Goal: Find specific page/section: Find specific page/section

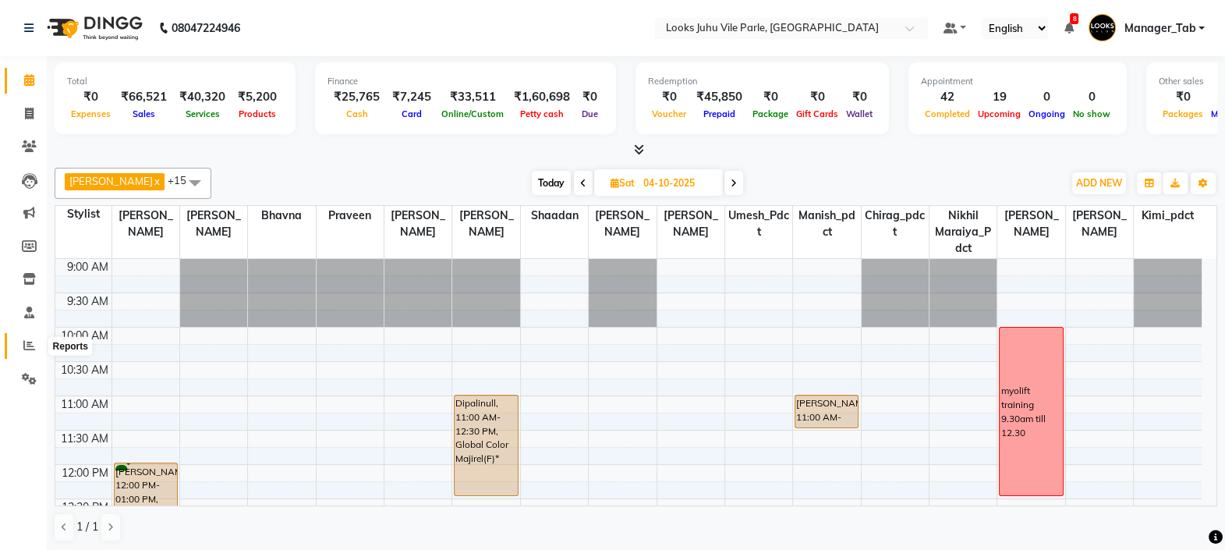
click at [30, 345] on icon at bounding box center [29, 345] width 12 height 12
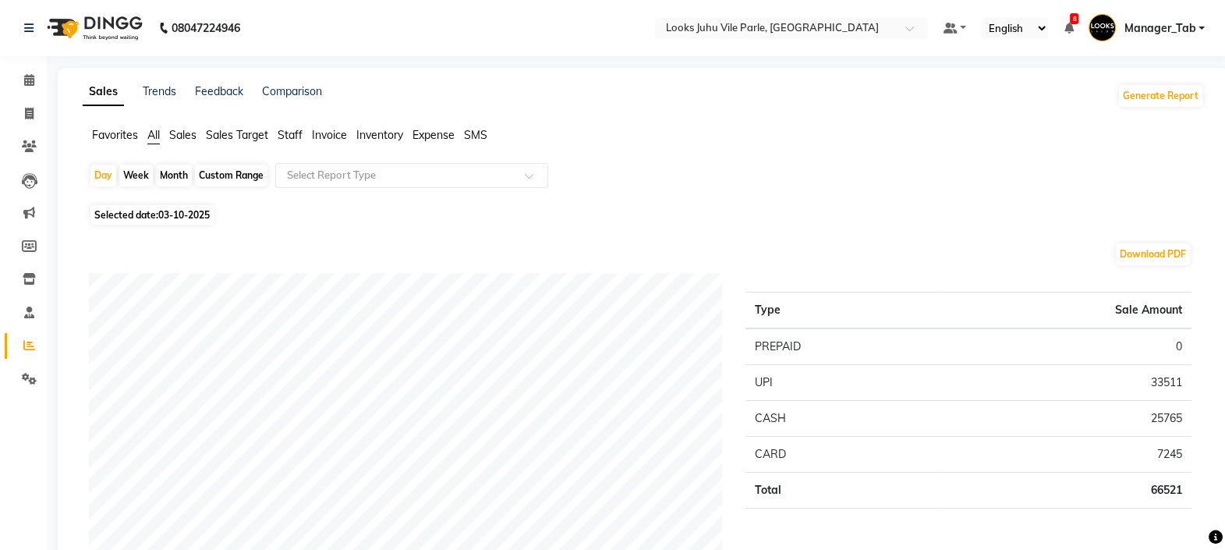
click at [286, 138] on span "Staff" at bounding box center [290, 135] width 25 height 14
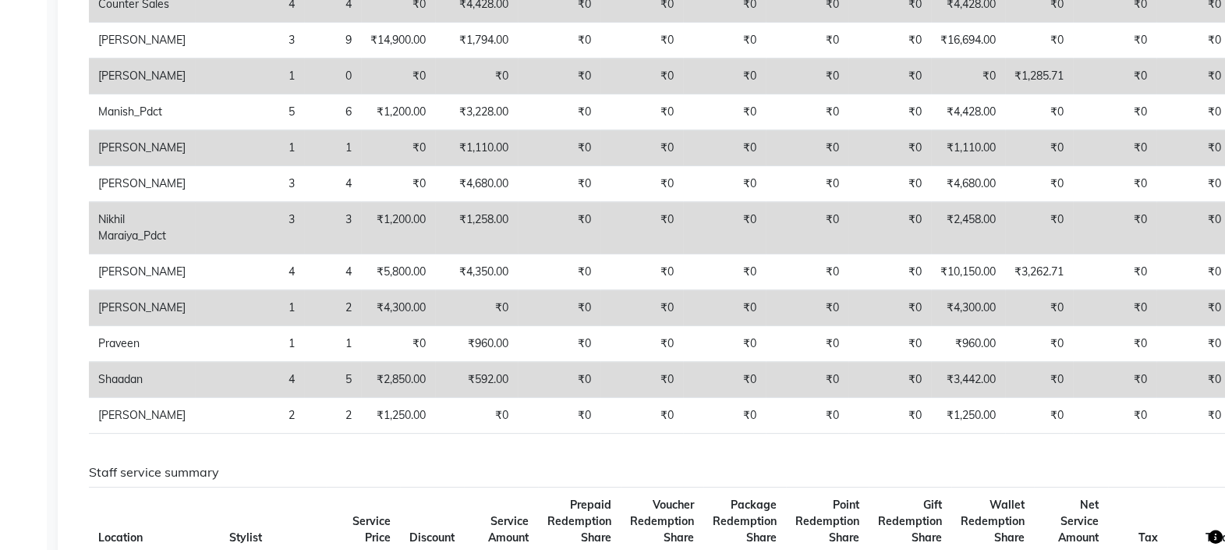
scroll to position [503, 0]
